Goal: Check status: Check status

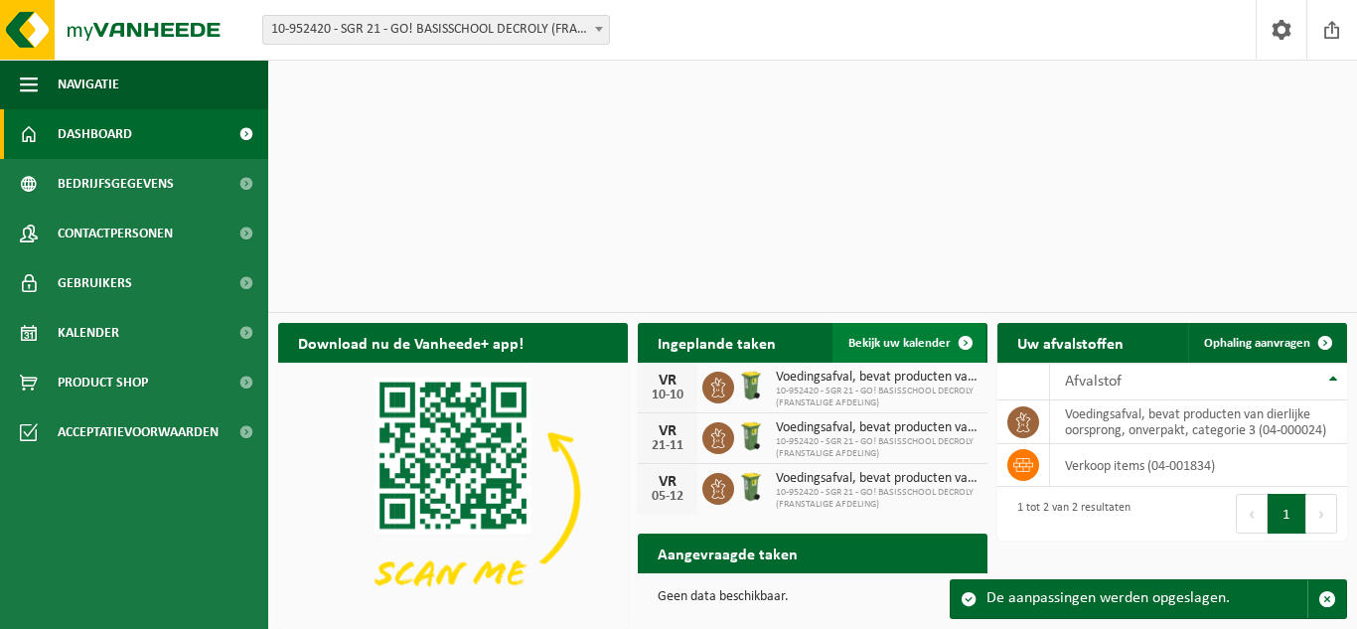
click at [889, 337] on span "Bekijk uw kalender" at bounding box center [899, 343] width 102 height 13
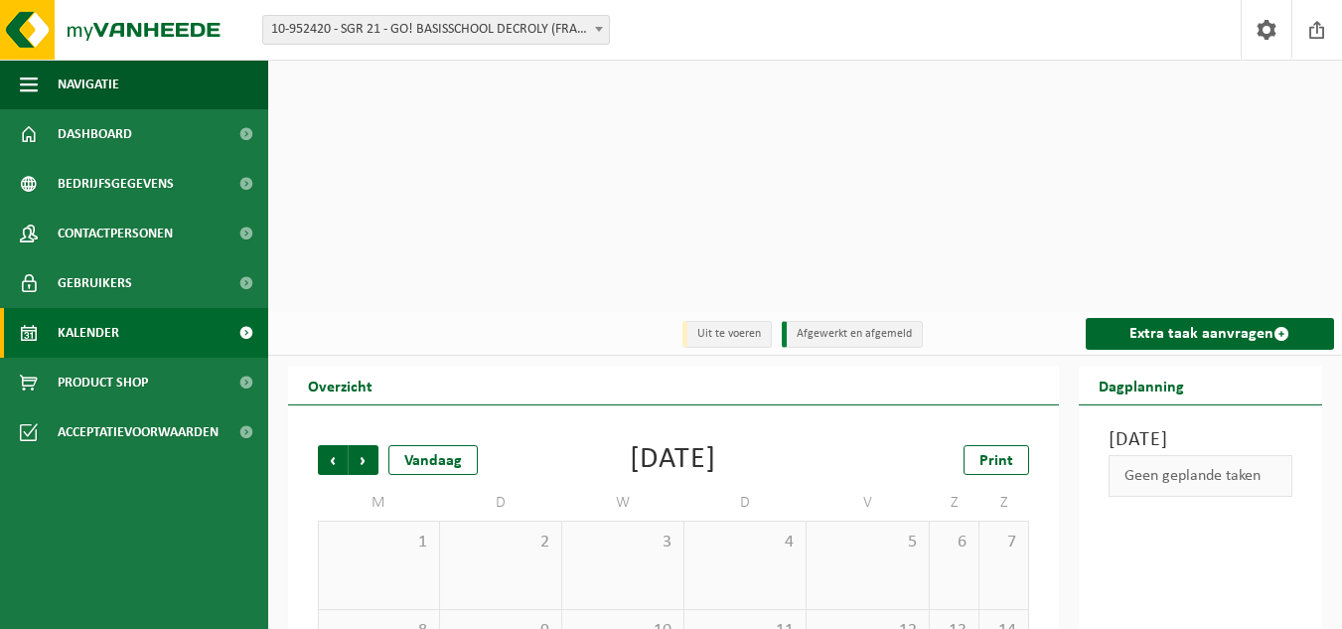
scroll to position [99, 0]
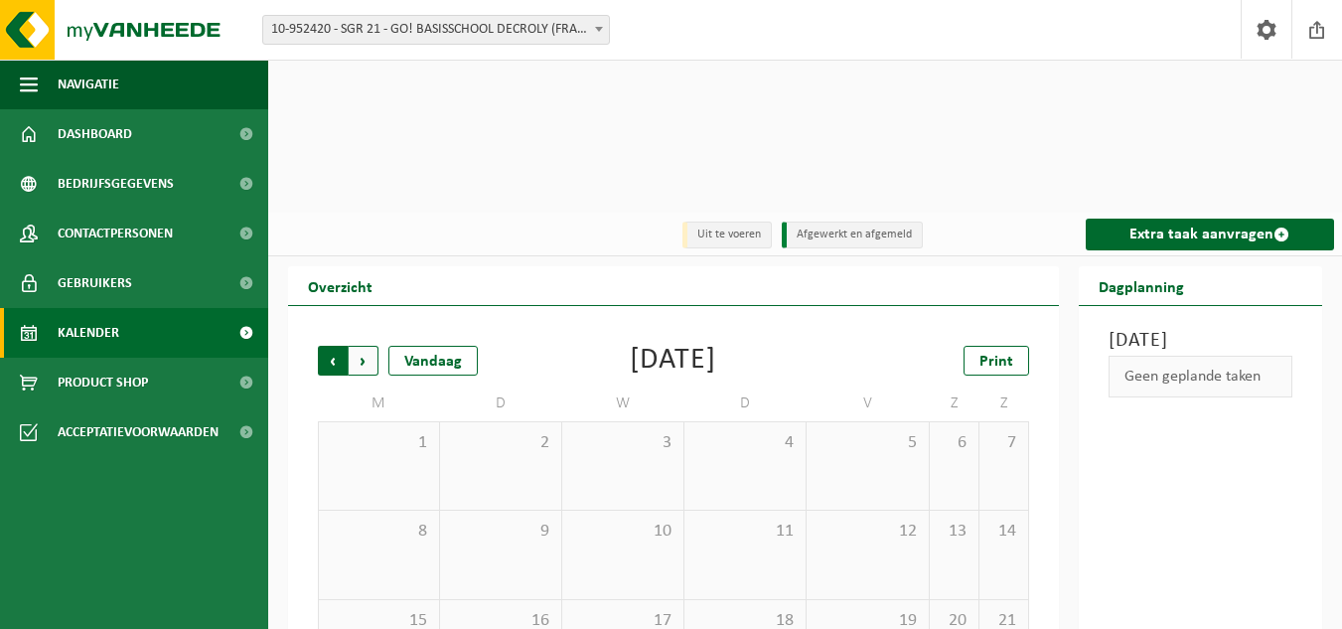
click at [372, 346] on span "Volgende" at bounding box center [364, 361] width 30 height 30
